Goal: Task Accomplishment & Management: Use online tool/utility

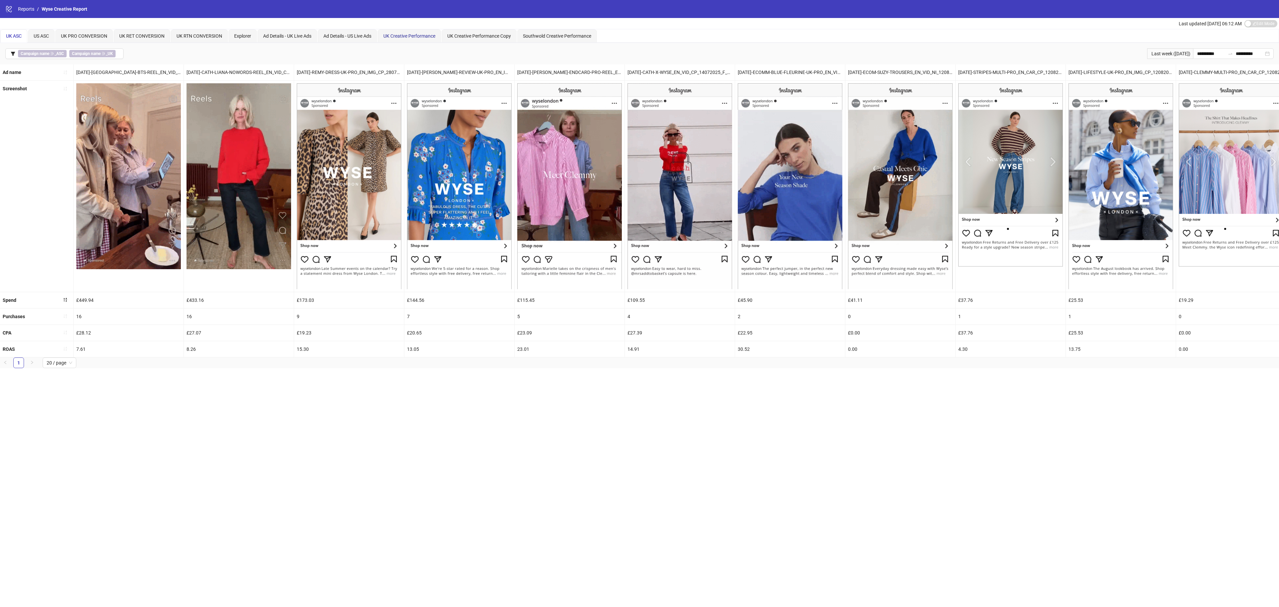
click at [422, 37] on span "UK Creative Performance" at bounding box center [409, 35] width 52 height 5
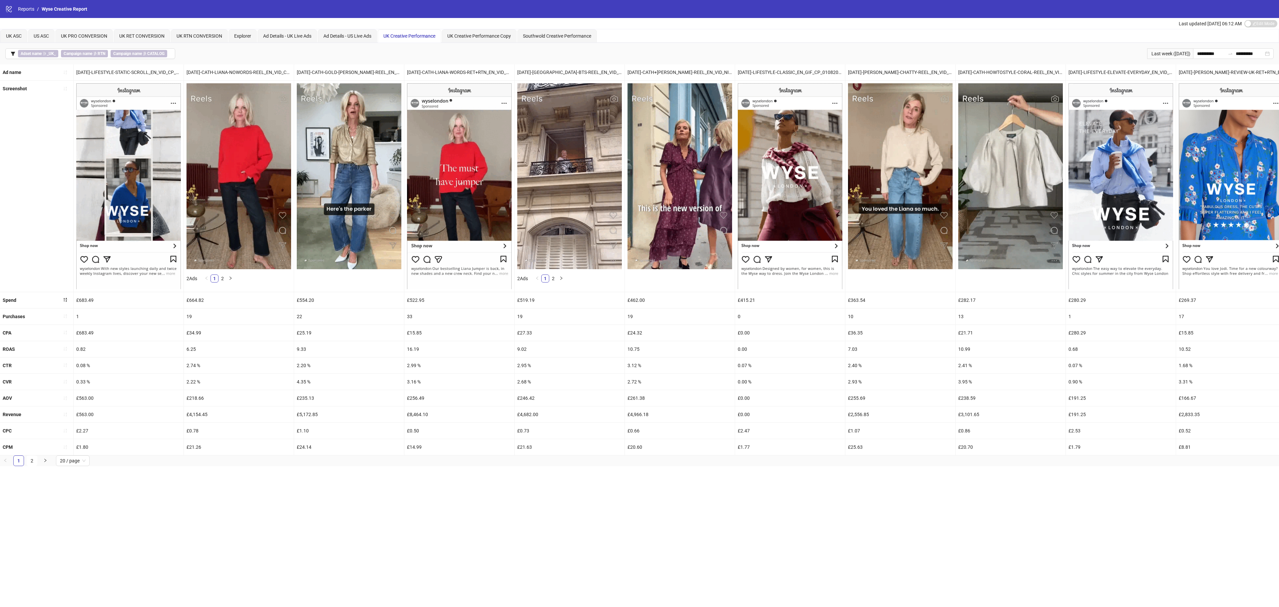
click at [13, 55] on icon "filter" at bounding box center [13, 54] width 4 height 4
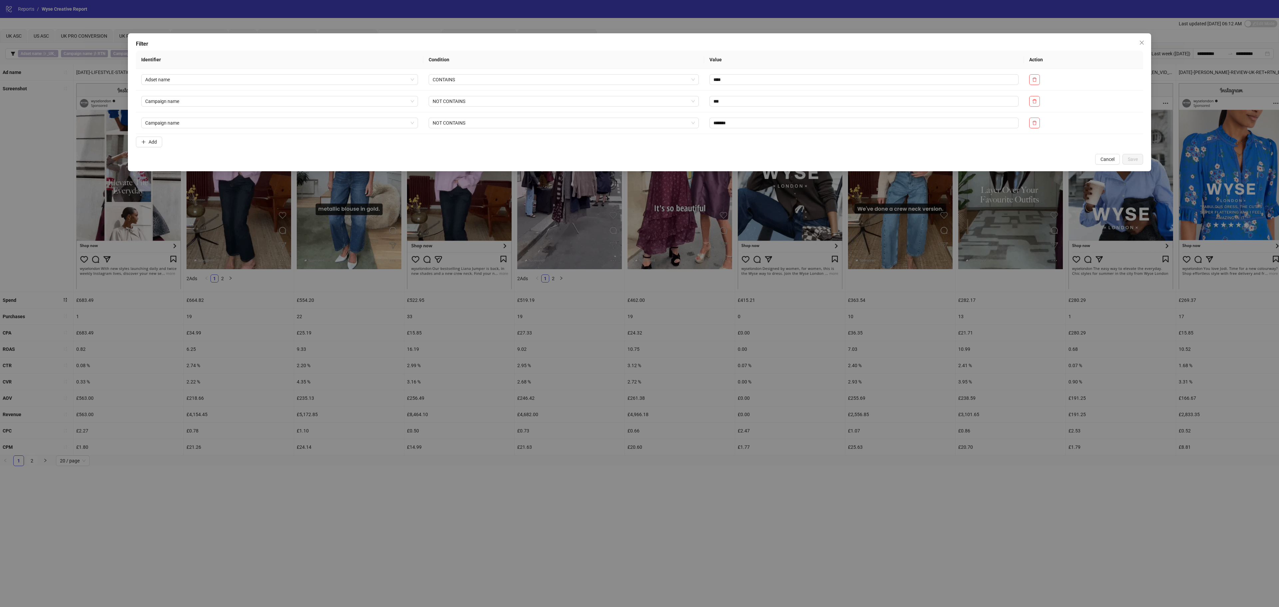
click at [148, 142] on button "Add" at bounding box center [149, 142] width 26 height 11
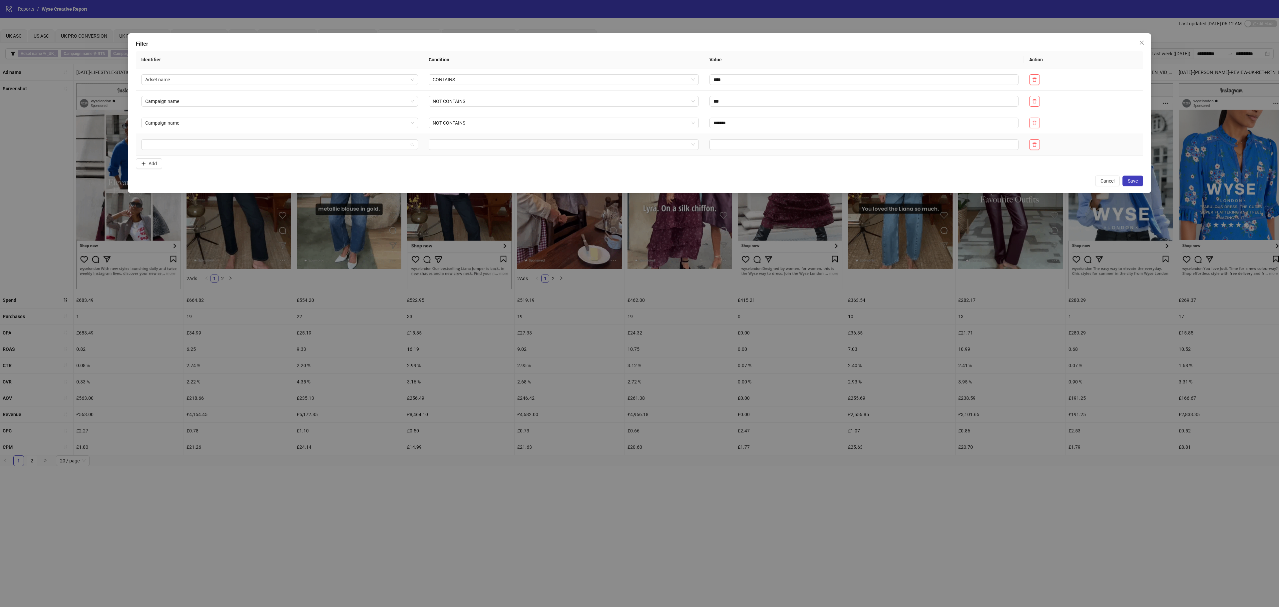
click at [189, 150] on input "search" at bounding box center [276, 145] width 263 height 10
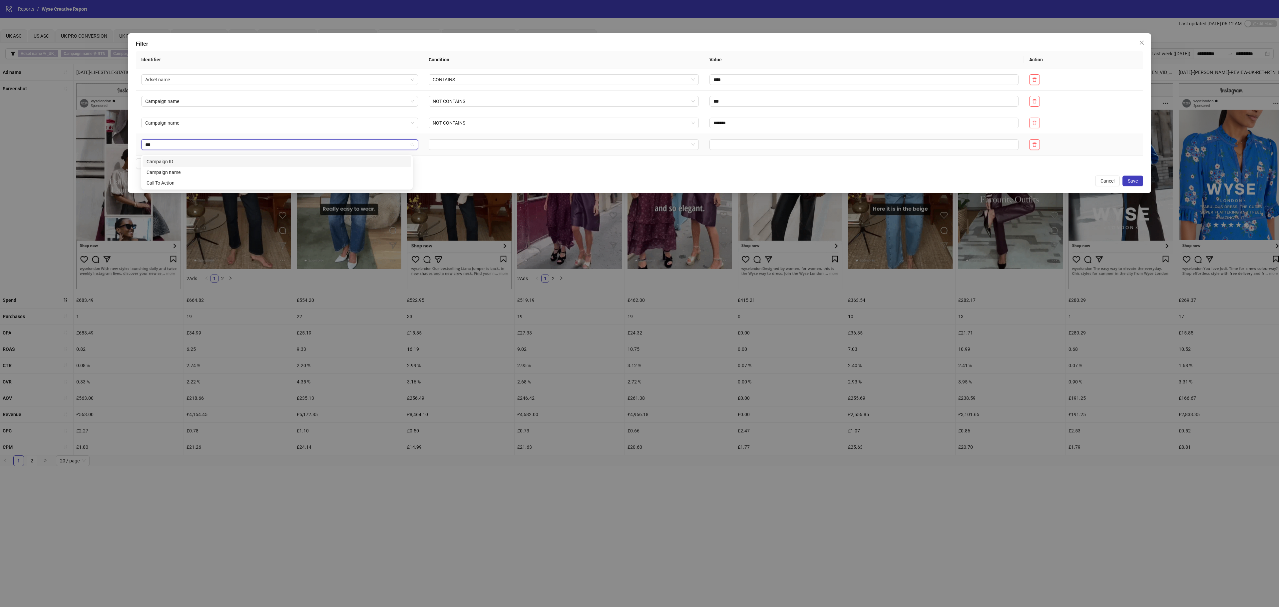
type input "****"
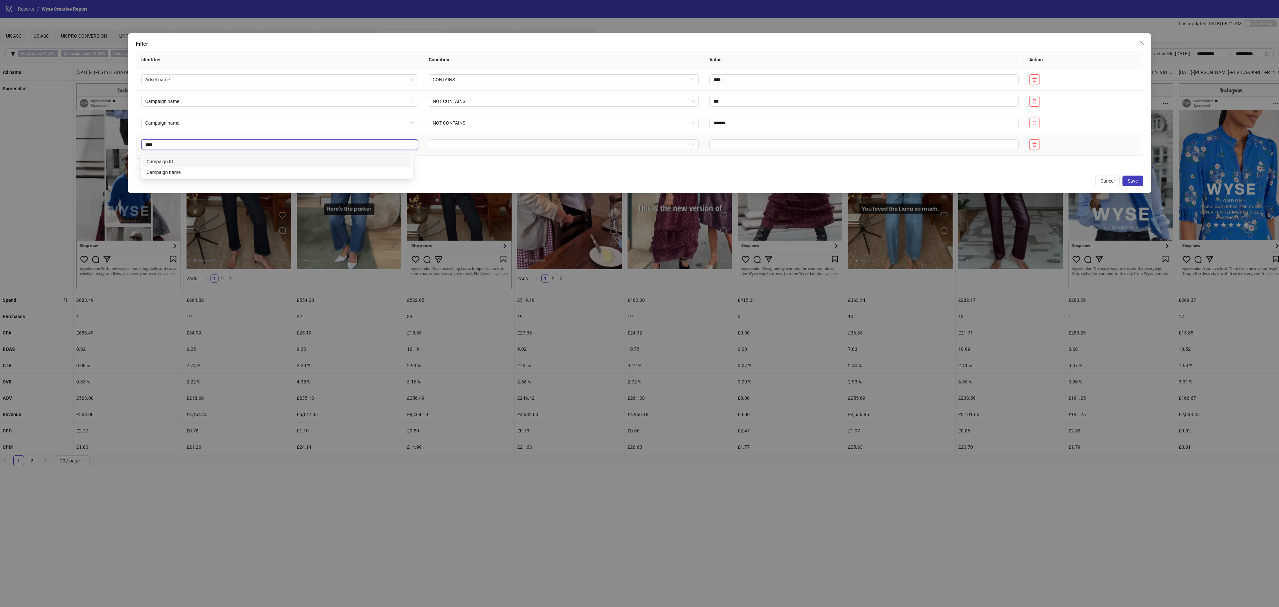
click at [190, 176] on div "Campaign name" at bounding box center [277, 172] width 269 height 11
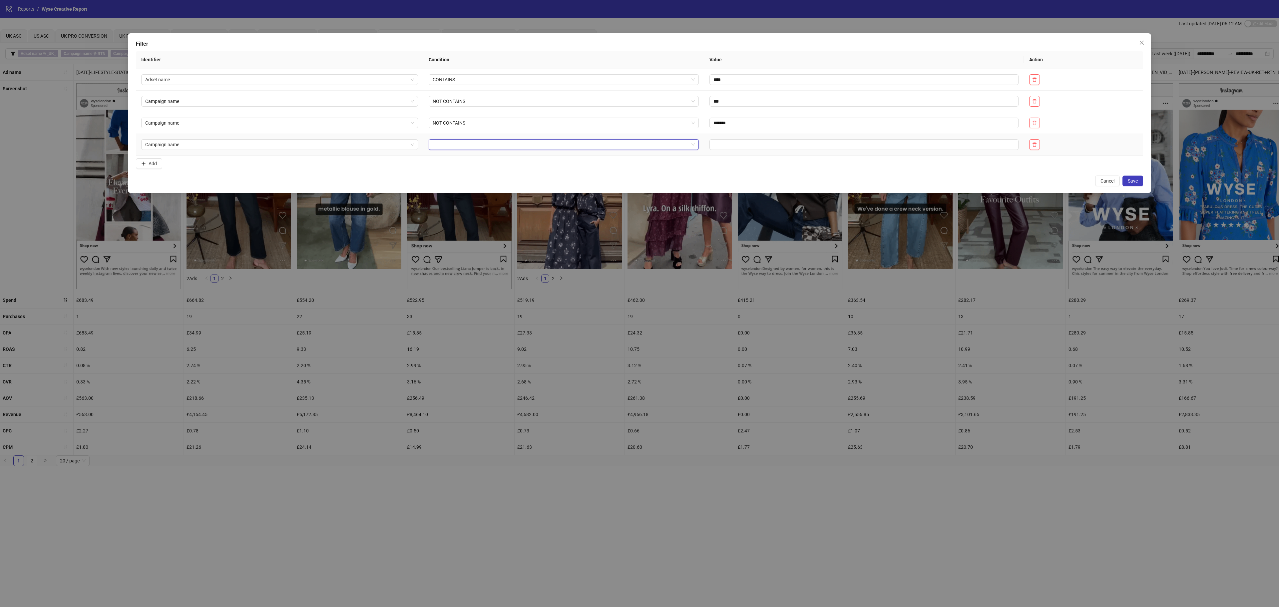
click at [439, 146] on input "search" at bounding box center [561, 145] width 256 height 10
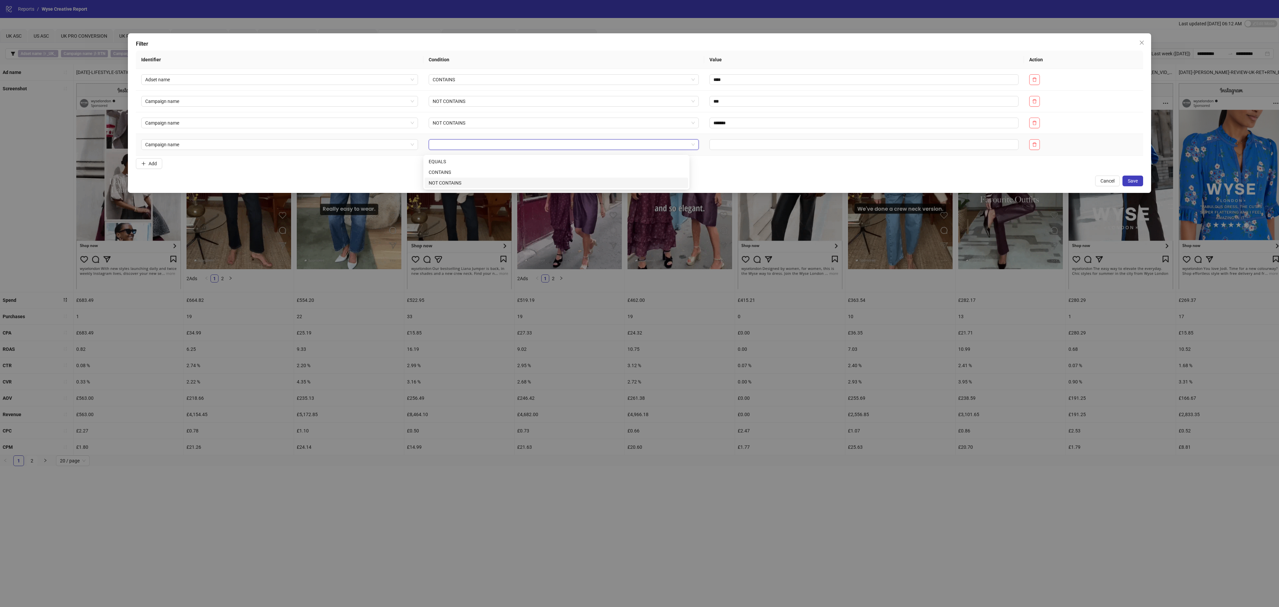
click at [443, 185] on div "NOT CONTAINS" at bounding box center [557, 182] width 256 height 7
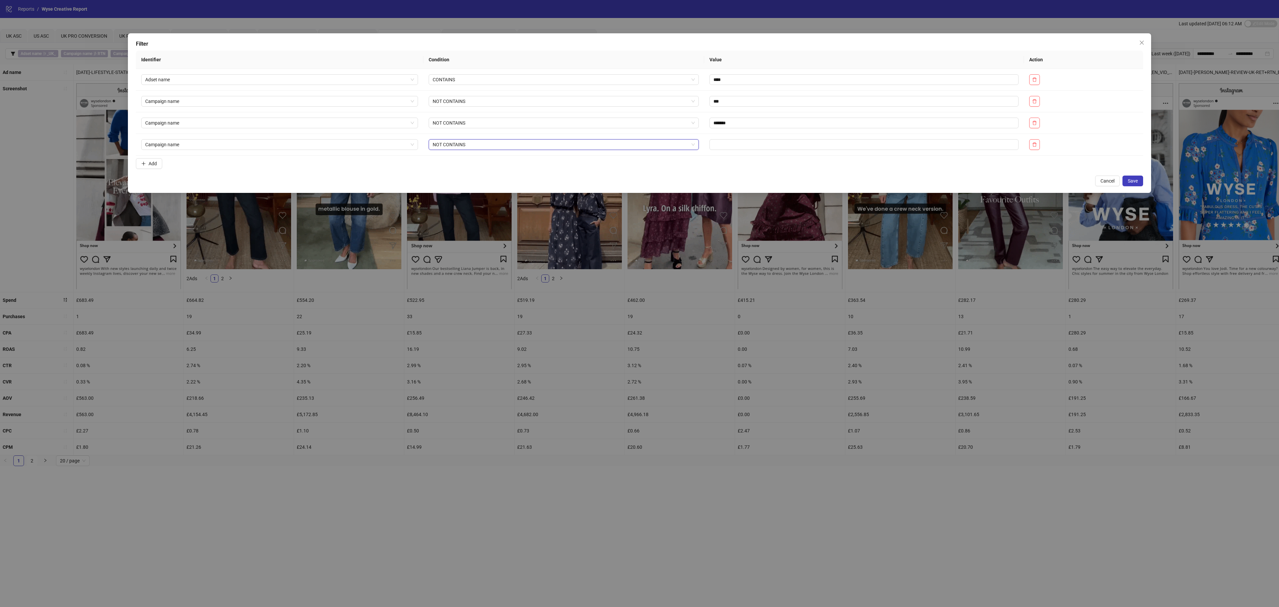
click at [758, 154] on td at bounding box center [864, 145] width 320 height 22
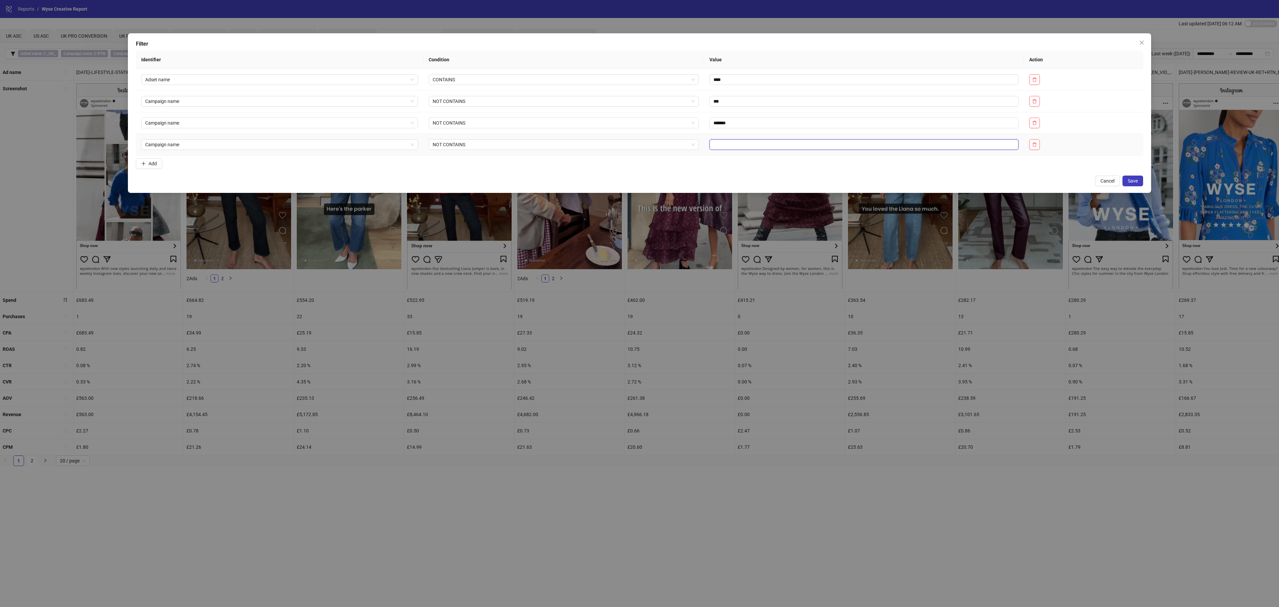
click at [754, 150] on input "text" at bounding box center [864, 144] width 309 height 11
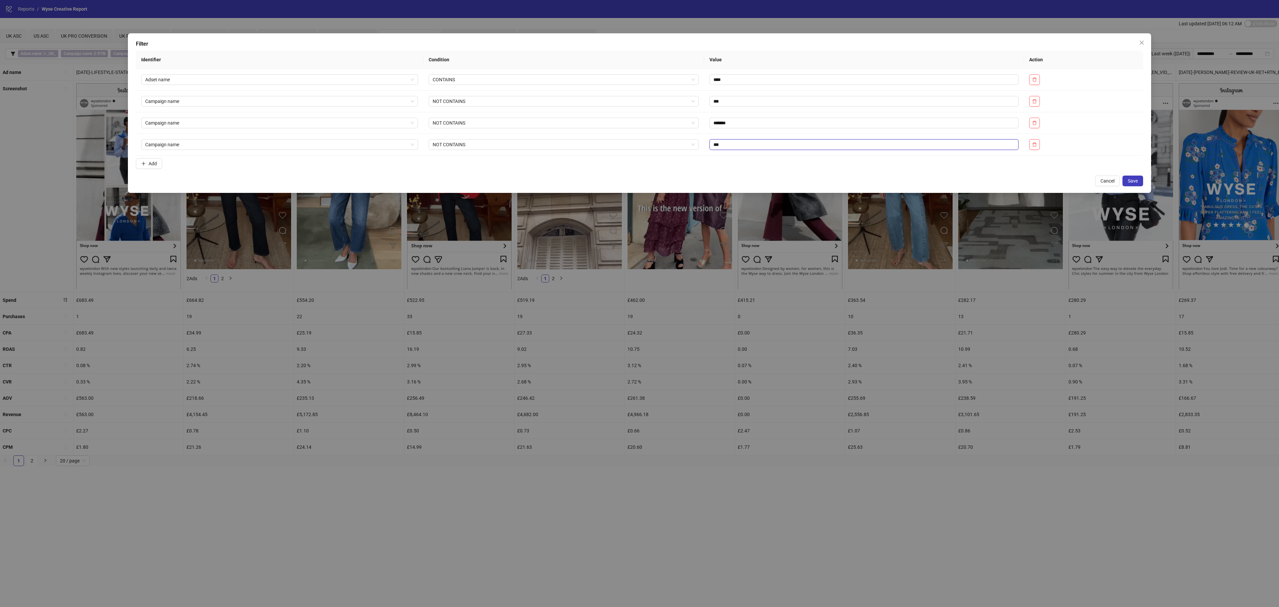
type input "***"
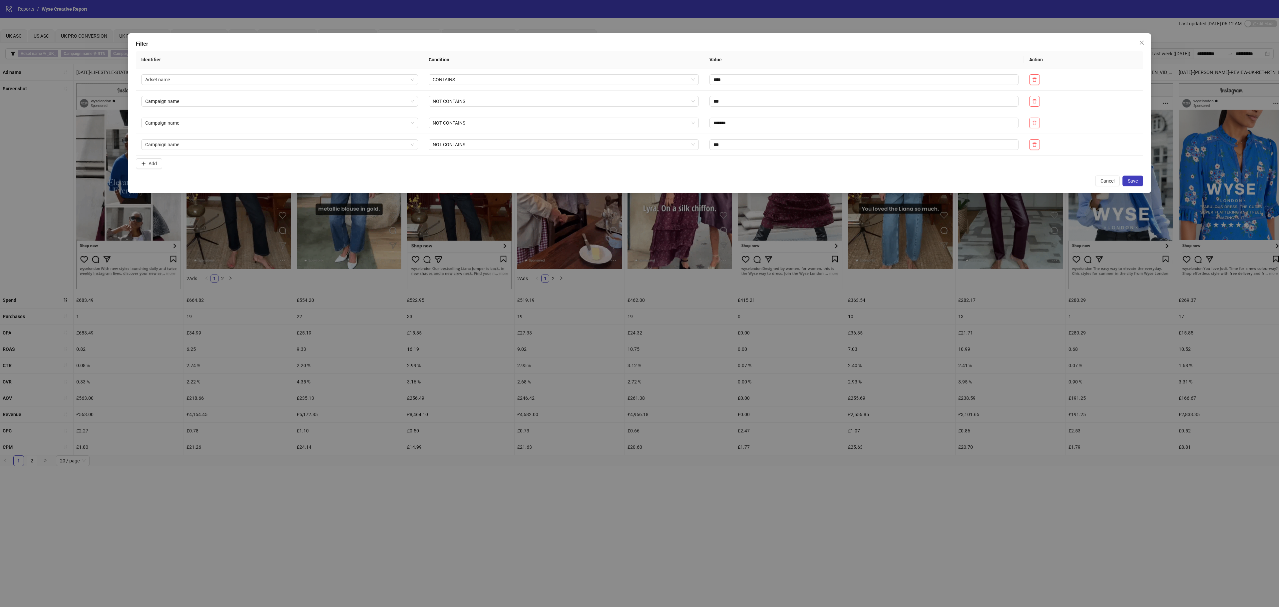
click at [1135, 184] on span "Save" at bounding box center [1133, 180] width 10 height 5
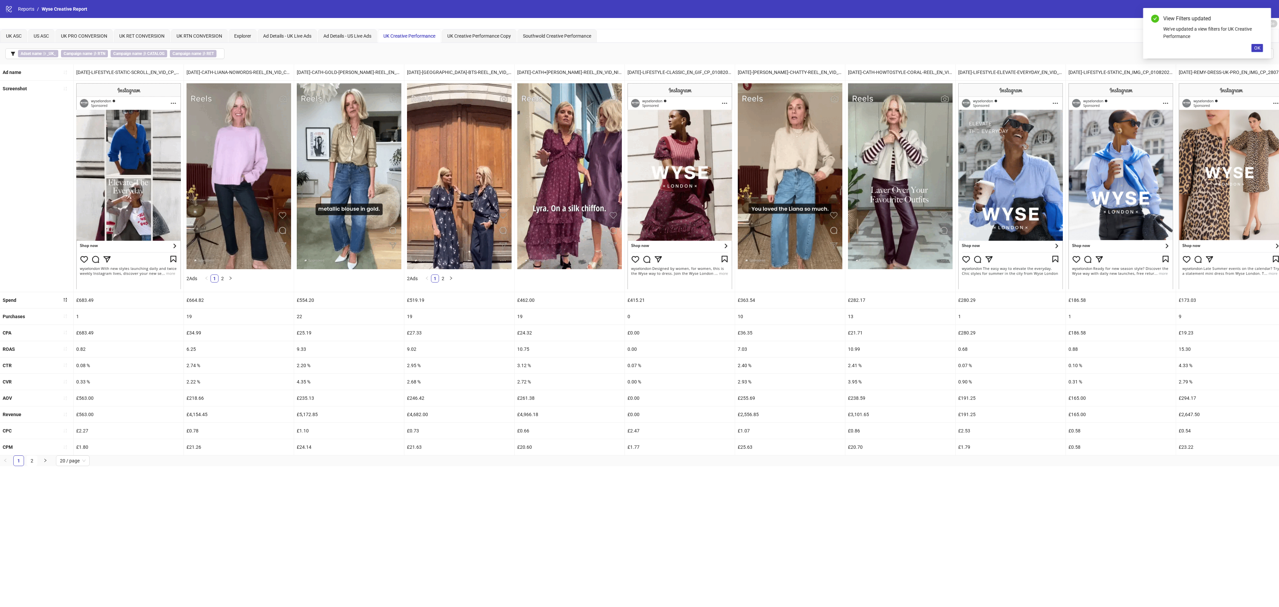
click at [69, 319] on button "button" at bounding box center [65, 316] width 11 height 11
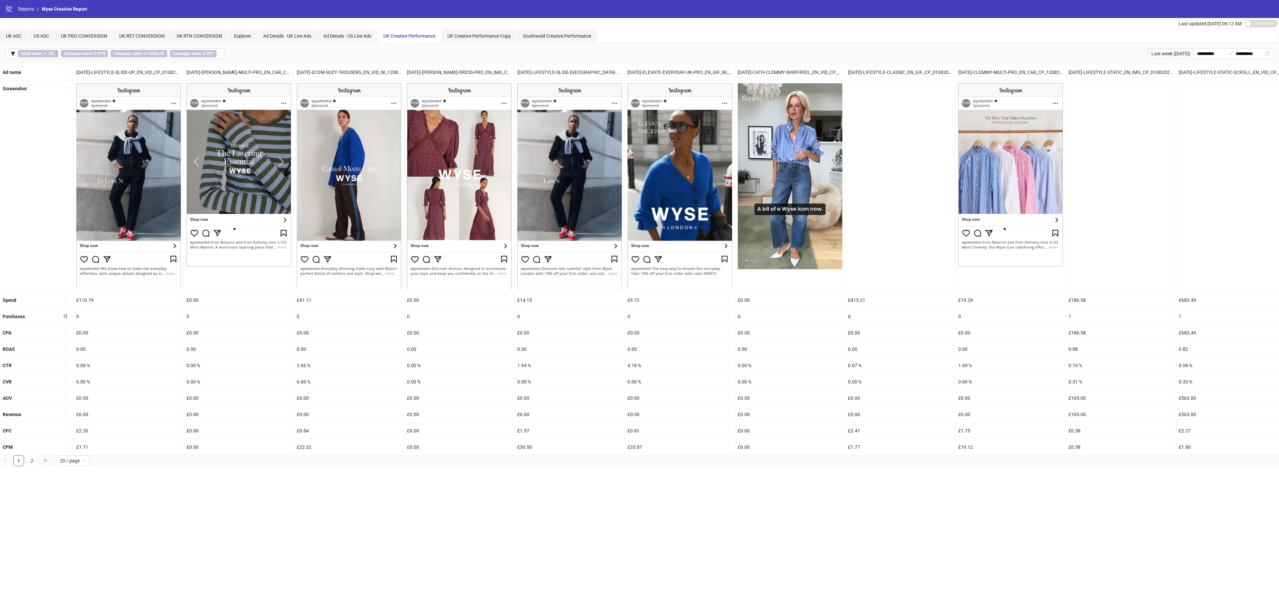
click at [63, 317] on icon "sort-ascending" at bounding box center [65, 316] width 5 height 5
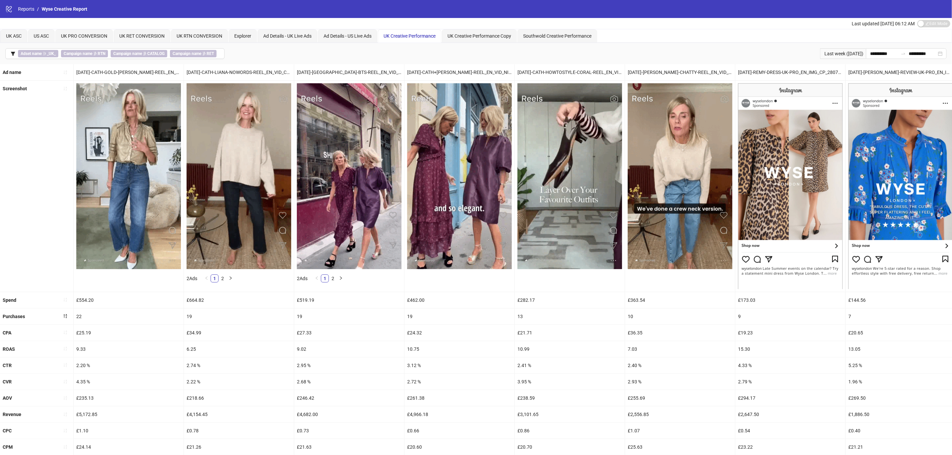
click at [28, 202] on div "Screenshot" at bounding box center [37, 186] width 74 height 211
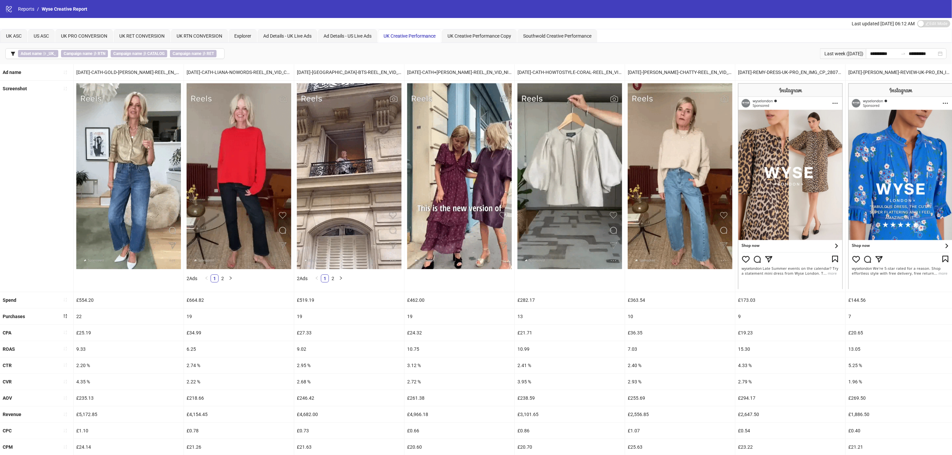
scroll to position [24, 0]
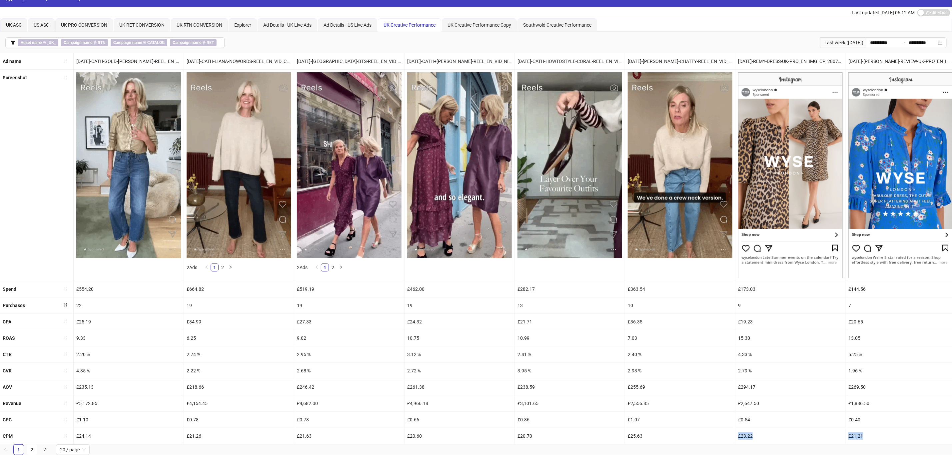
drag, startPoint x: 374, startPoint y: 445, endPoint x: 654, endPoint y: 439, distance: 279.9
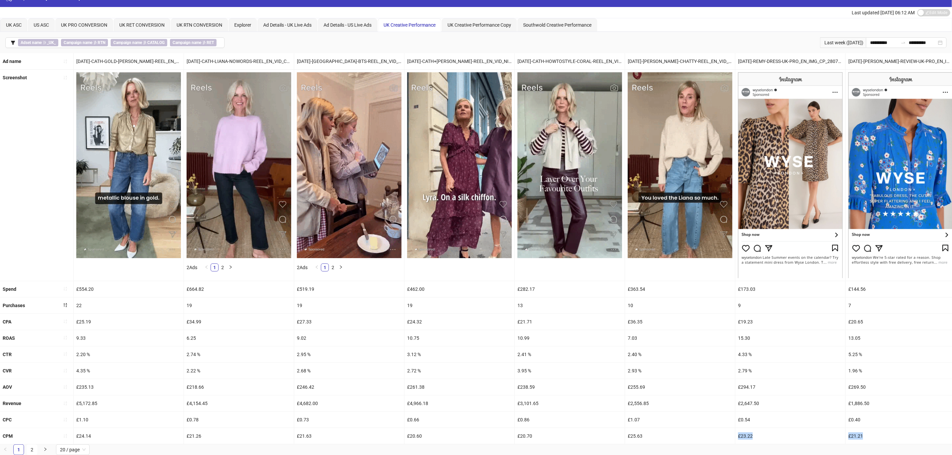
click at [654, 439] on div "**********" at bounding box center [476, 243] width 952 height 423
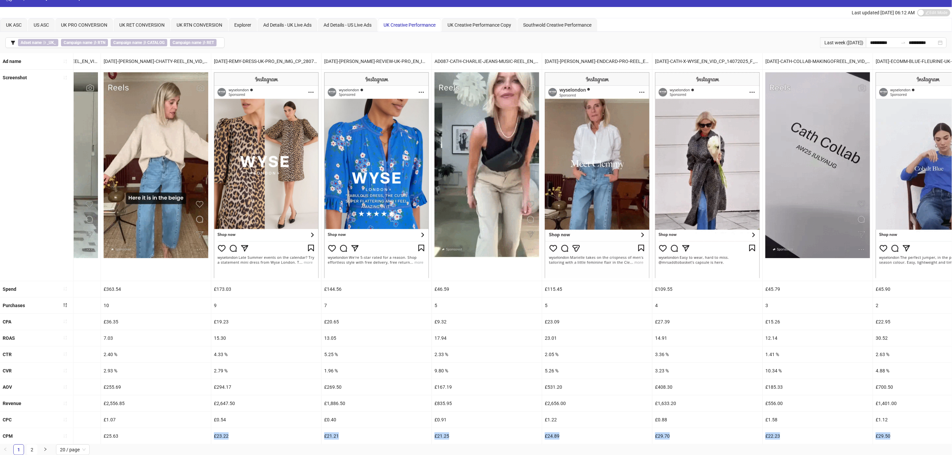
scroll to position [0, 563]
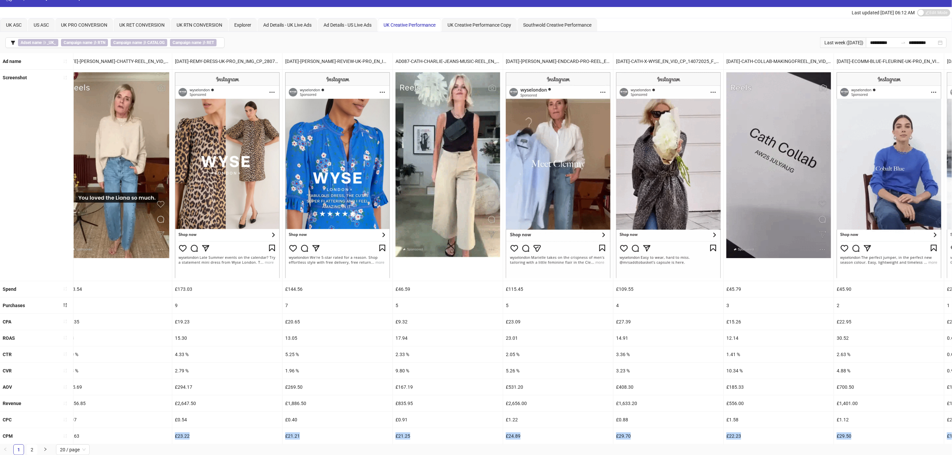
click at [514, 428] on div "£24.89" at bounding box center [558, 436] width 110 height 16
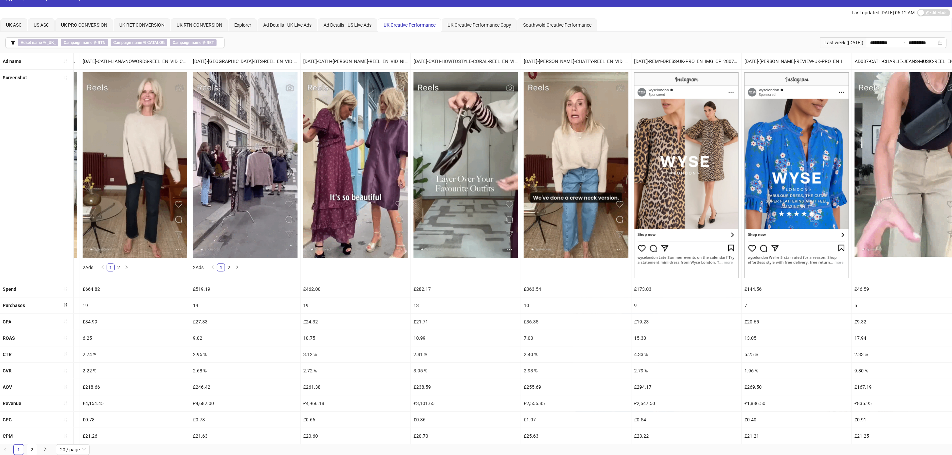
scroll to position [0, 0]
